Goal: Transaction & Acquisition: Obtain resource

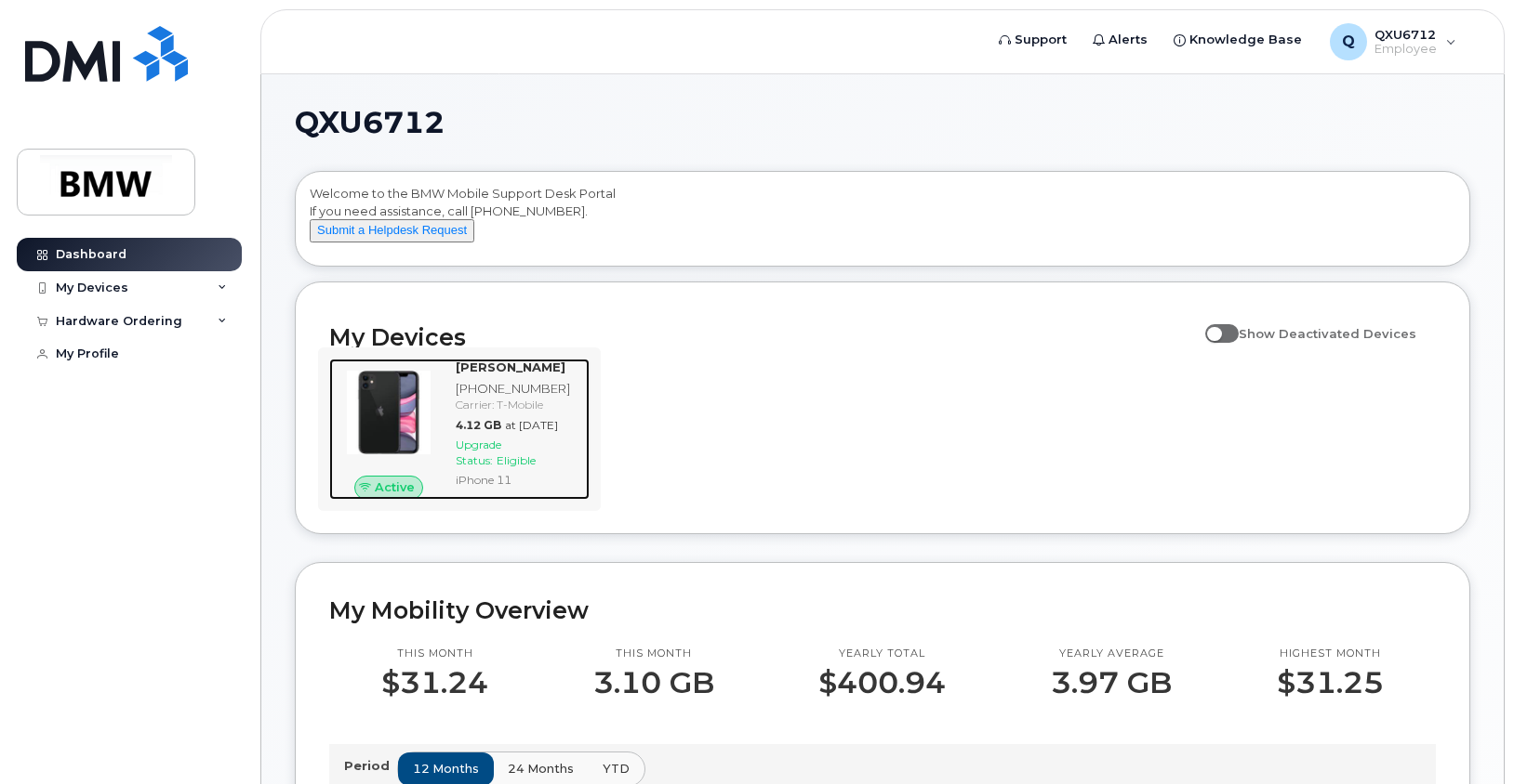
click at [477, 469] on div "Upgrade Status: Eligible" at bounding box center [519, 452] width 127 height 32
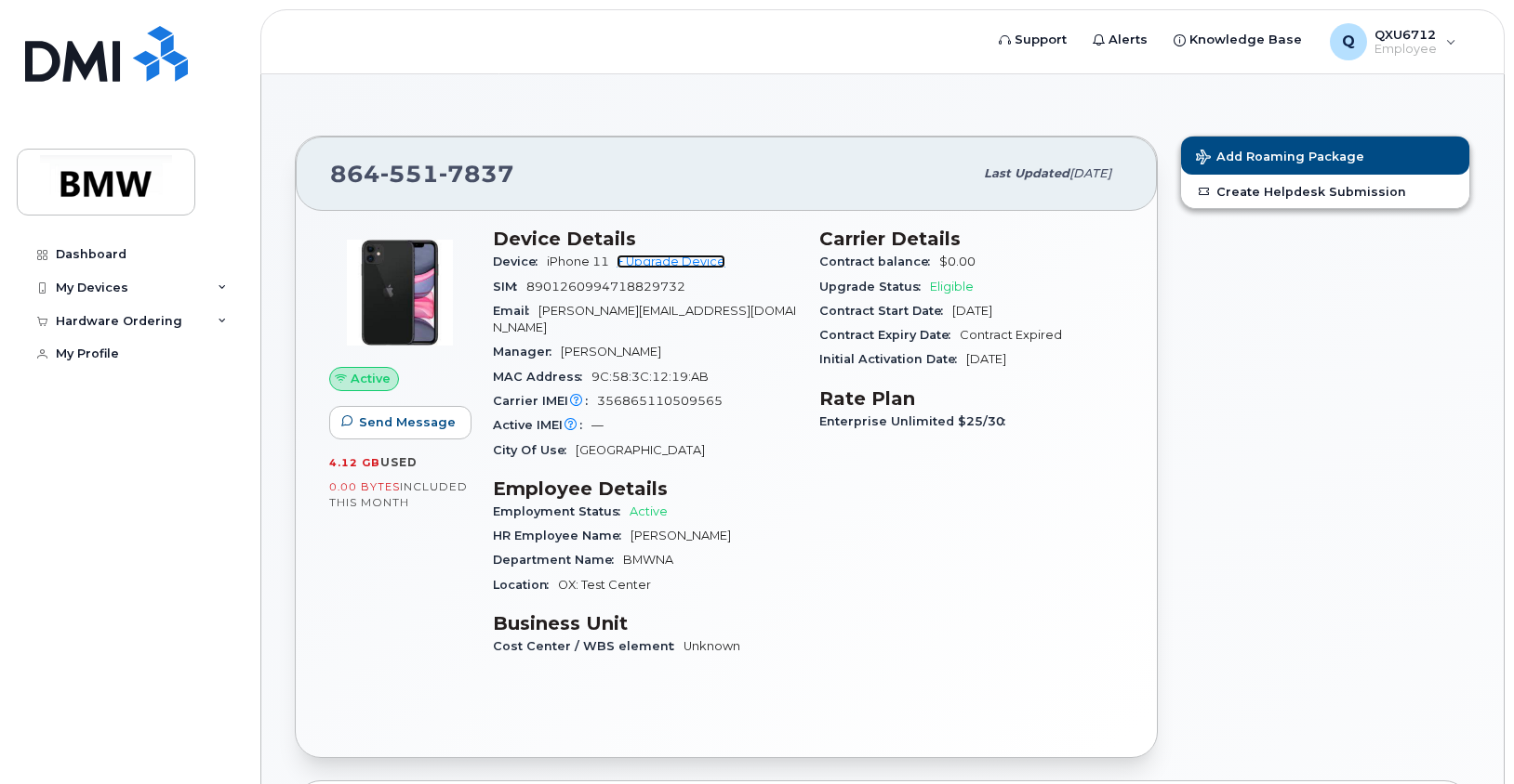
click at [679, 265] on link "+ Upgrade Device" at bounding box center [670, 262] width 108 height 14
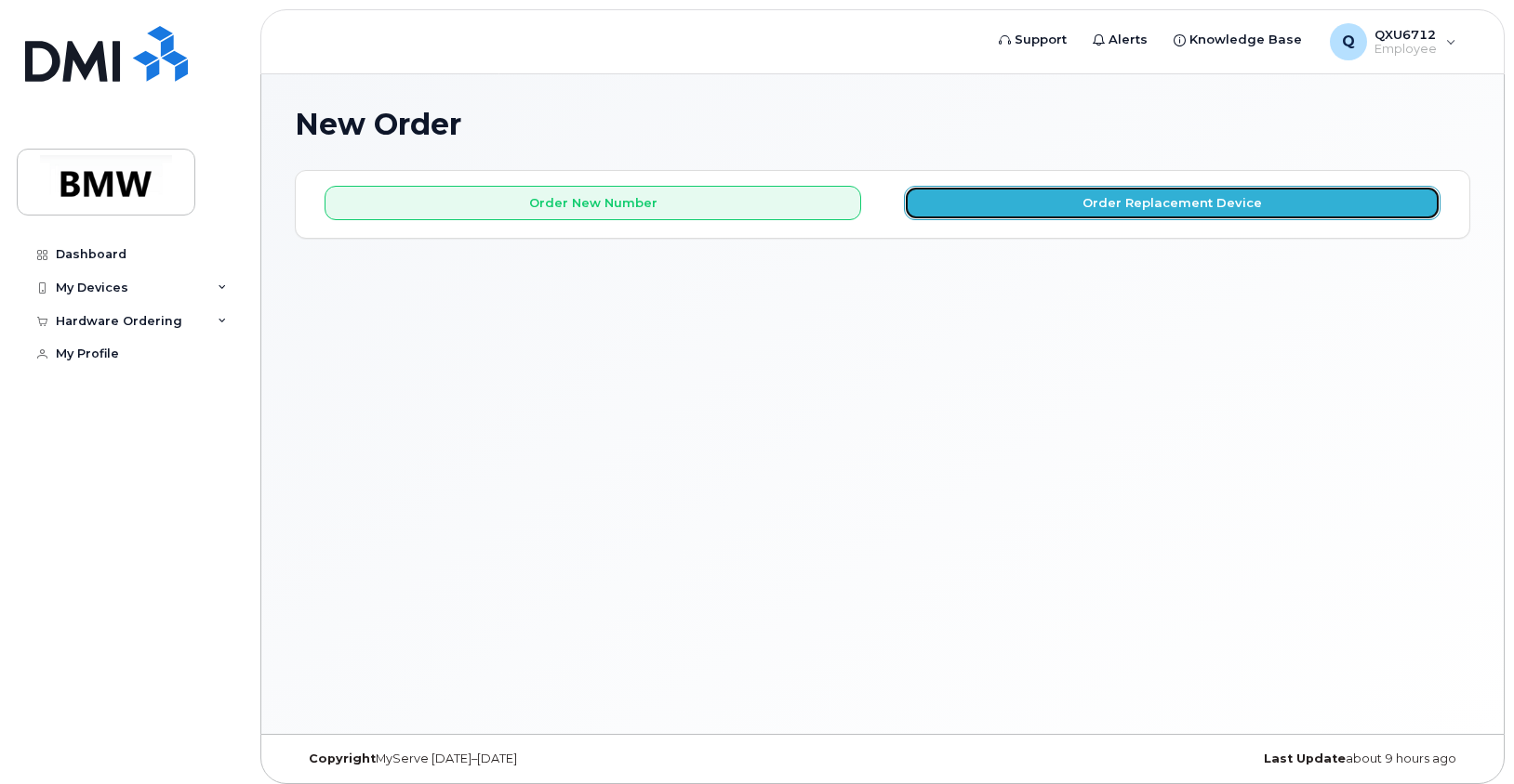
click at [1199, 209] on button "Order Replacement Device" at bounding box center [1173, 203] width 537 height 35
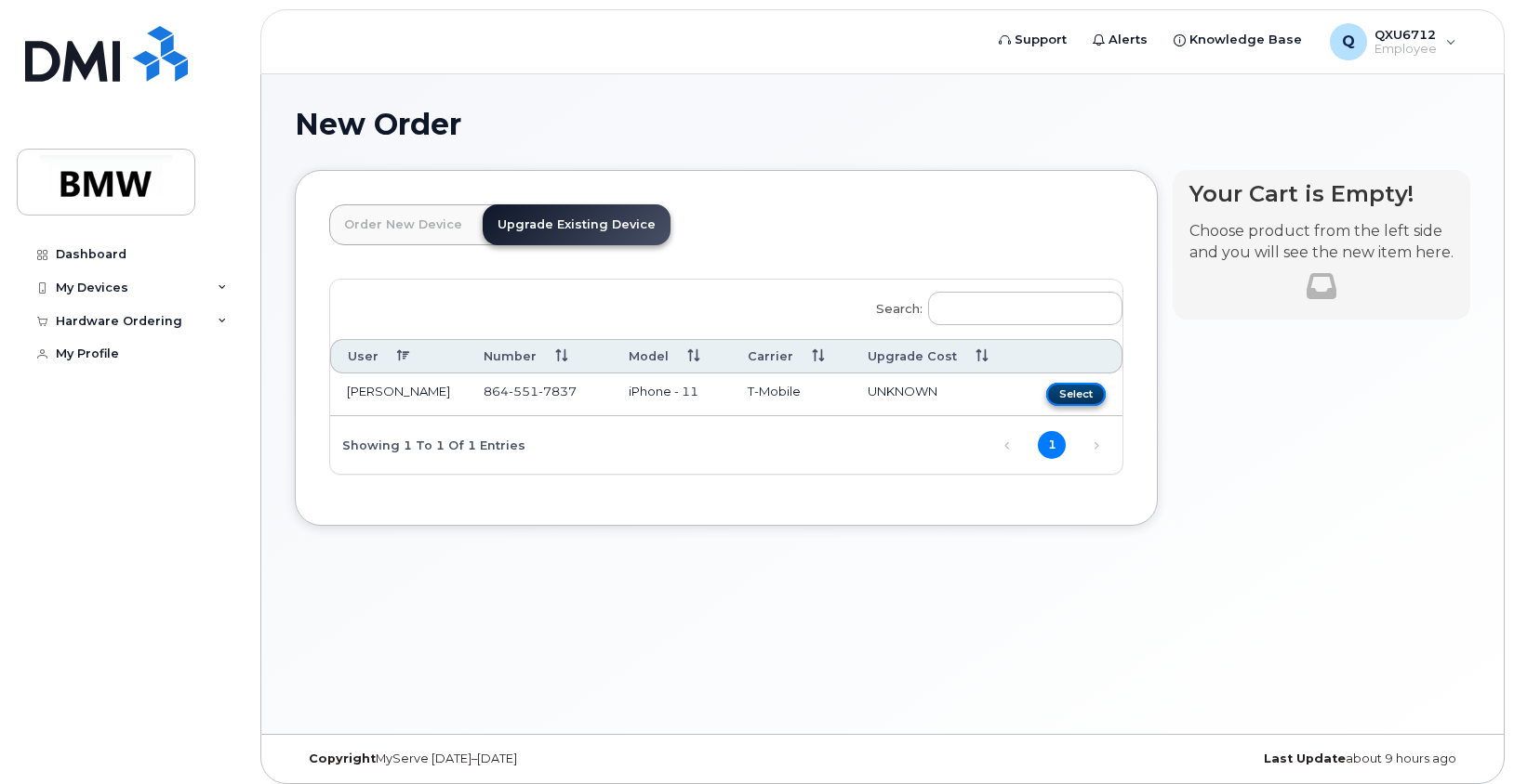
click at [1079, 391] on button "Select" at bounding box center [1076, 395] width 59 height 23
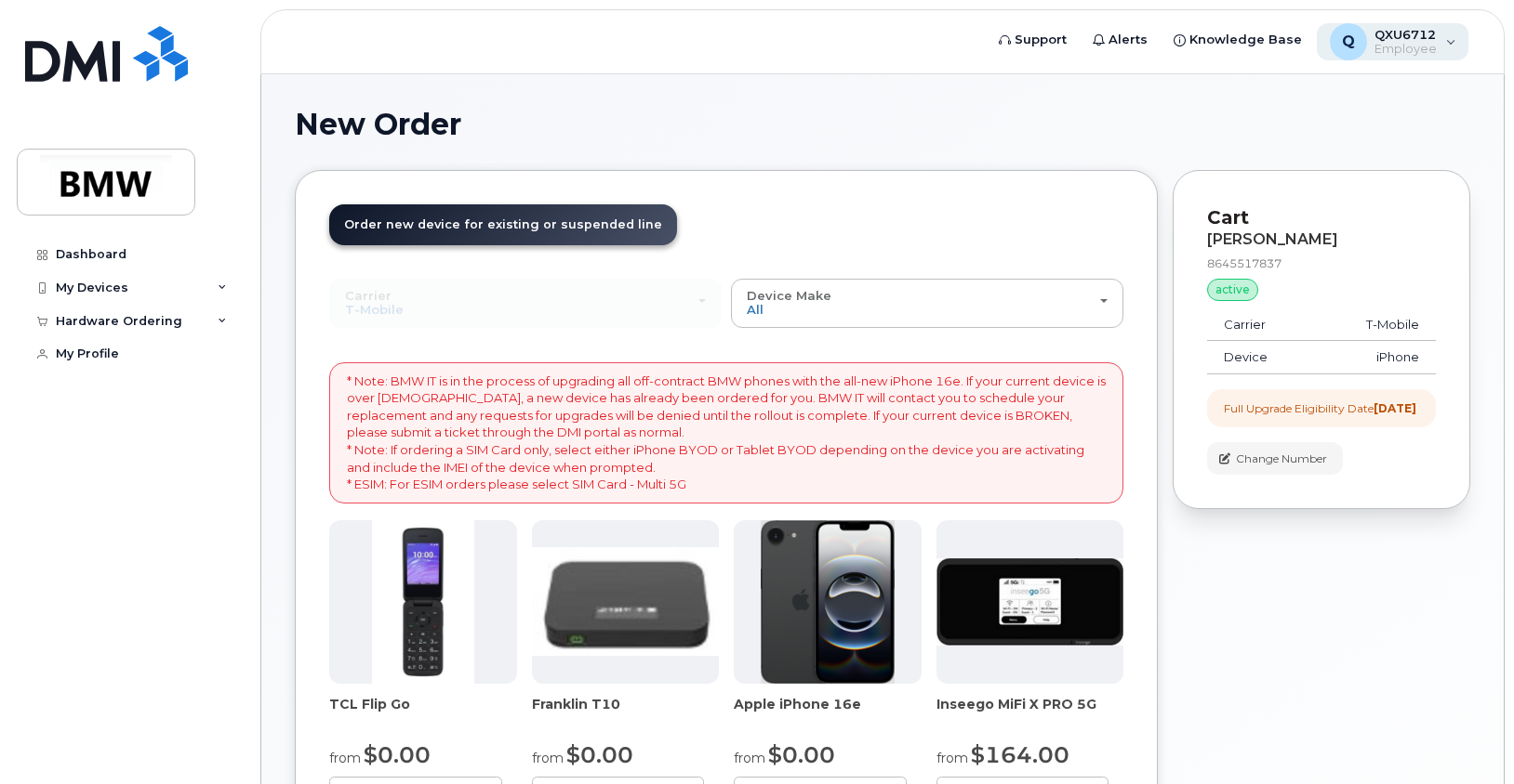
click at [1453, 37] on div "Q QXU6712 Employee" at bounding box center [1392, 41] width 152 height 37
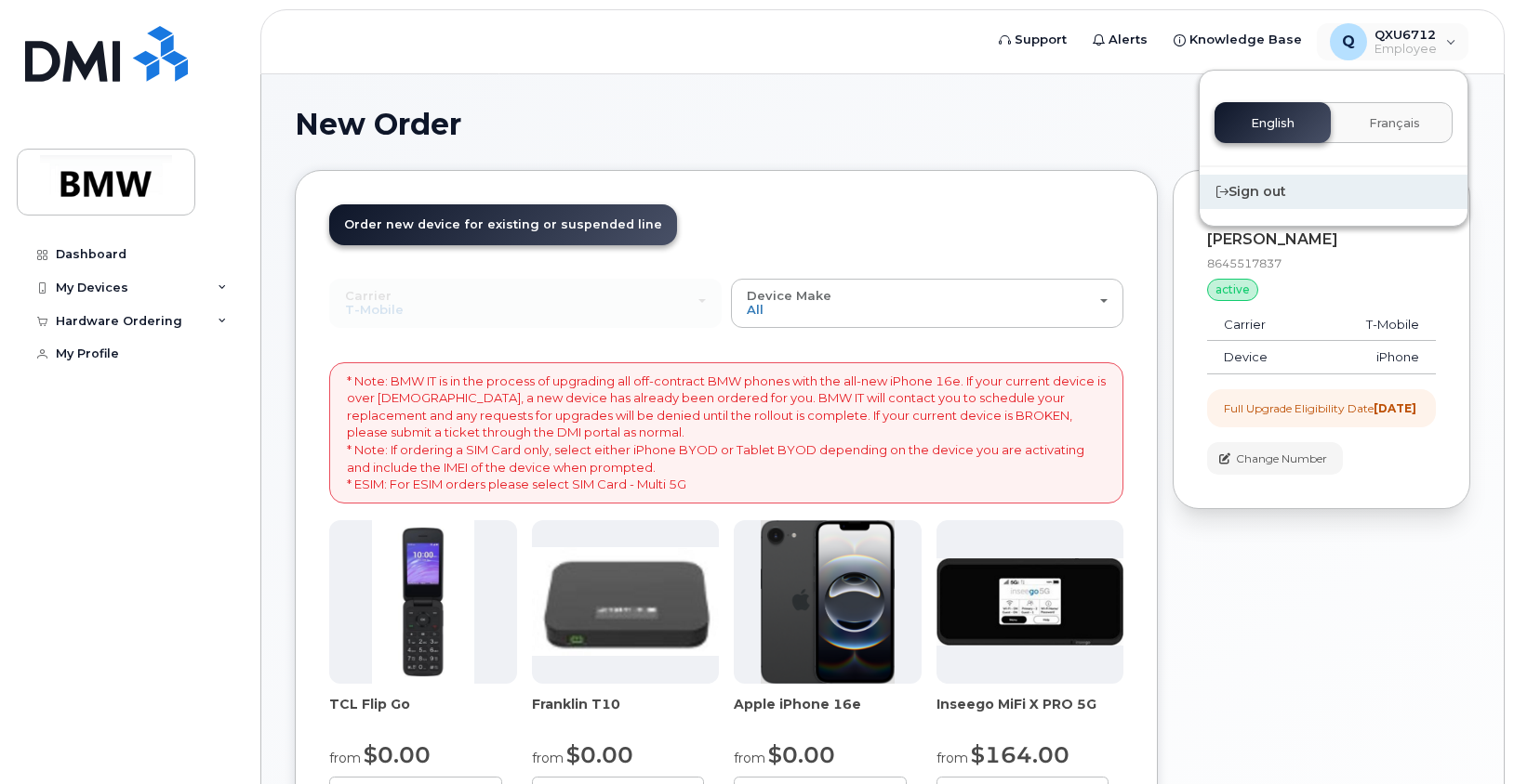
click at [1254, 202] on div "Sign out" at bounding box center [1333, 192] width 268 height 35
